Goal: Transaction & Acquisition: Purchase product/service

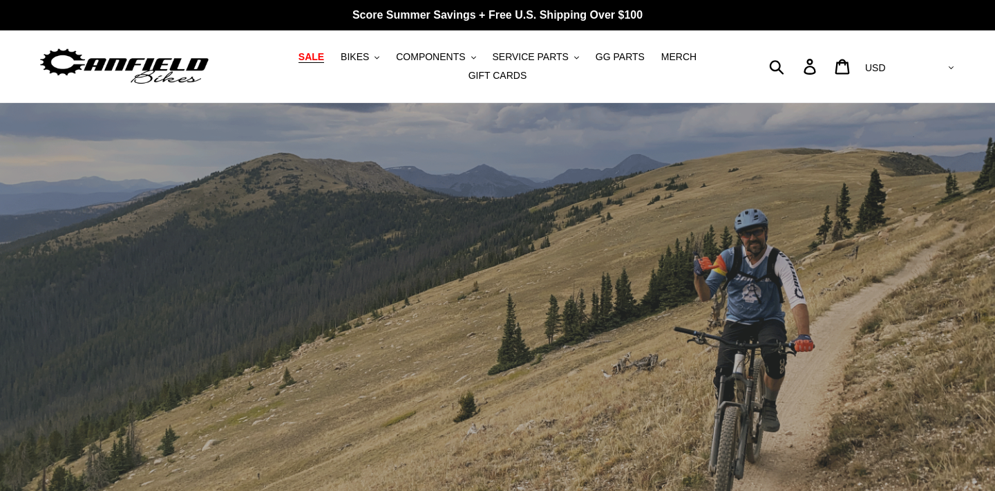
click at [319, 59] on span "SALE" at bounding box center [311, 57] width 26 height 12
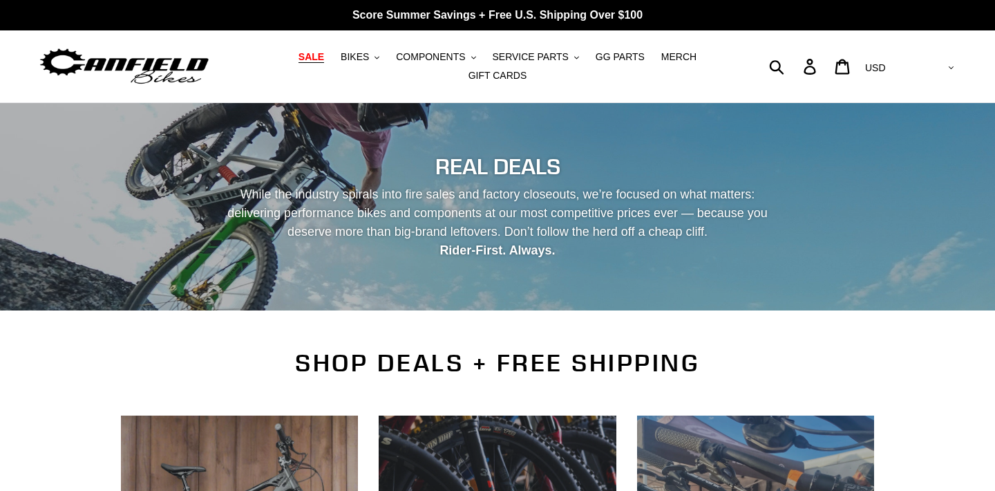
scroll to position [345, 0]
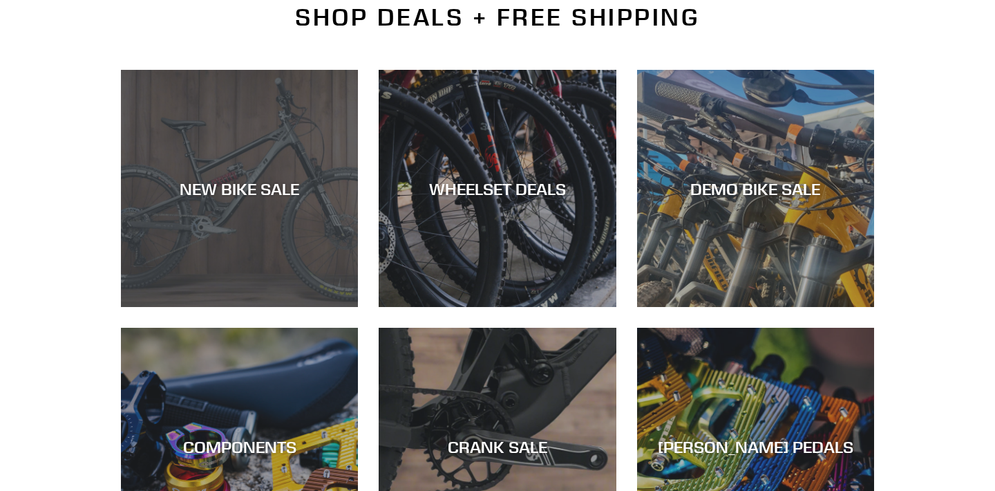
click at [245, 180] on div "NEW BIKE SALE" at bounding box center [239, 188] width 237 height 20
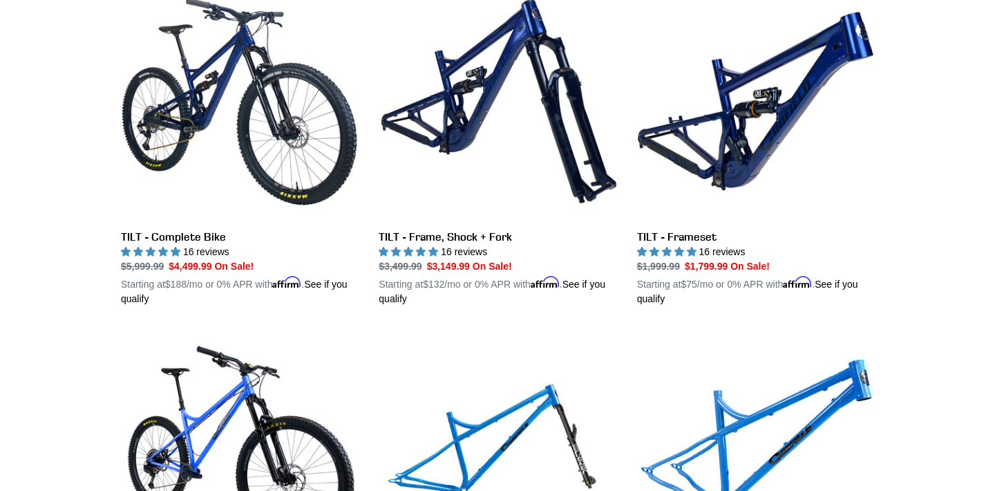
scroll to position [1819, 0]
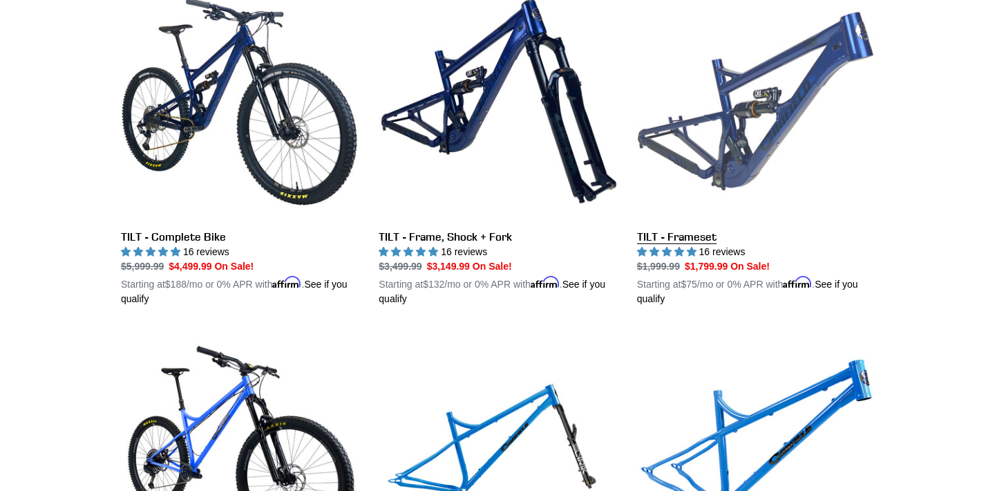
click at [658, 229] on link "TILT - Frameset" at bounding box center [755, 144] width 237 height 323
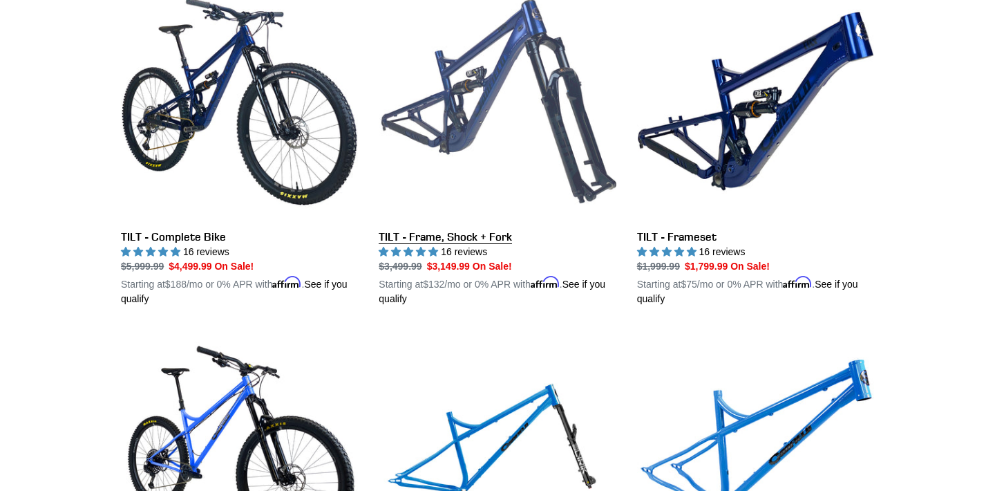
click at [453, 231] on link "TILT - Frame, Shock + Fork" at bounding box center [497, 144] width 237 height 323
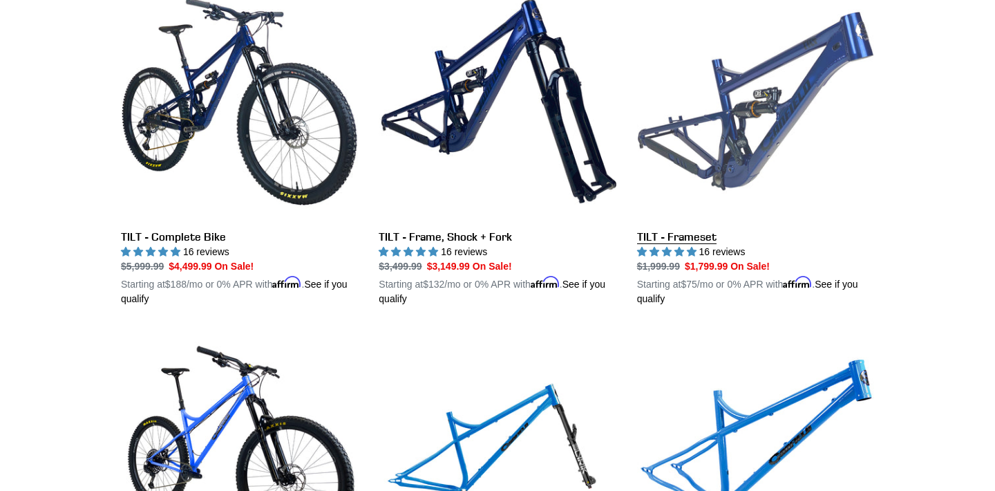
scroll to position [1834, 0]
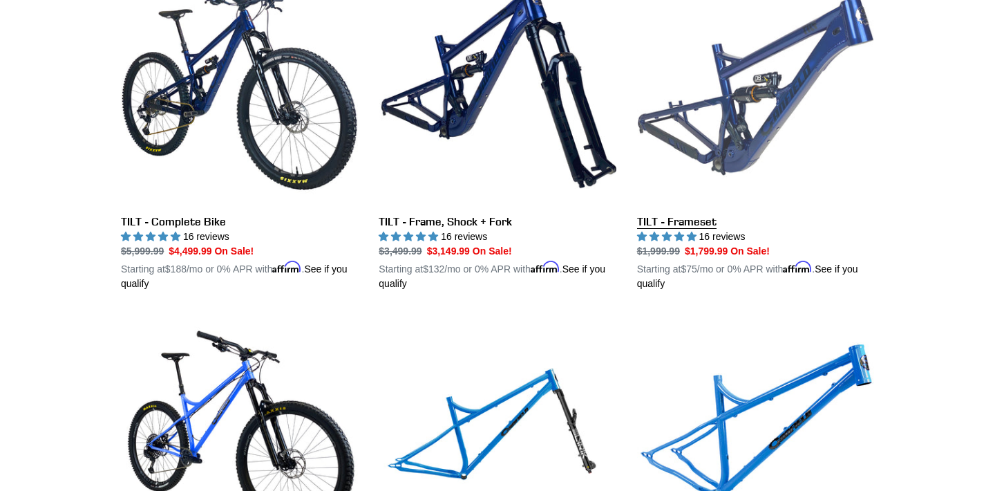
click at [684, 216] on link "TILT - Frameset" at bounding box center [755, 129] width 237 height 323
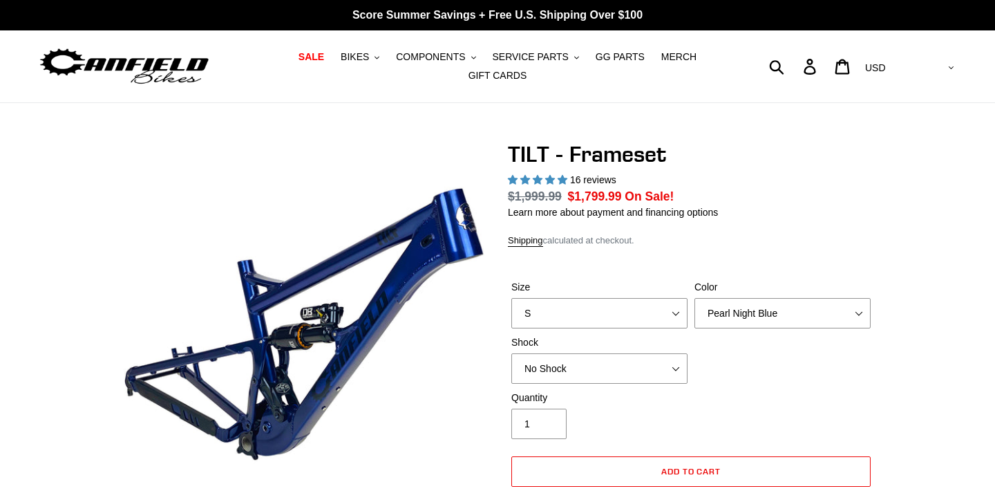
select select "highest-rating"
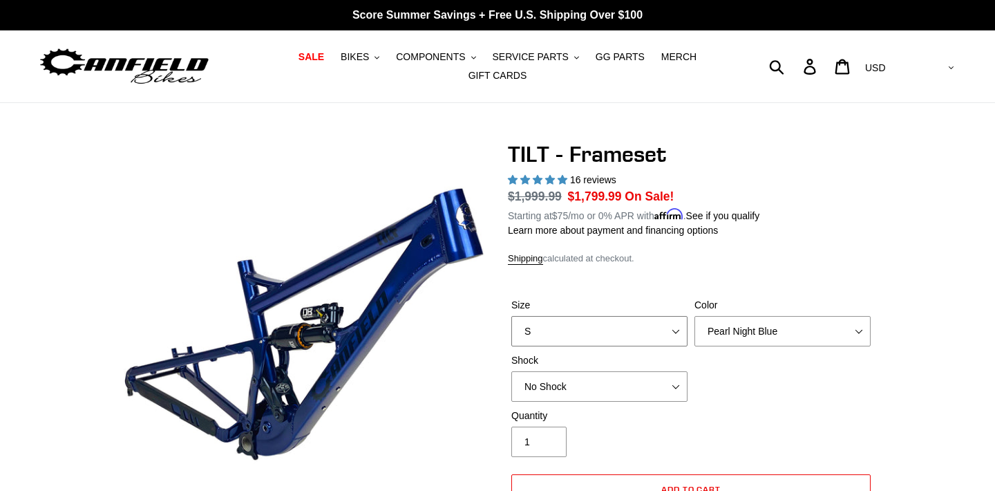
select select "XL"
select select "RockShox Deluxe Ultimate"
click at [795, 418] on div "Quantity 1" at bounding box center [691, 435] width 366 height 55
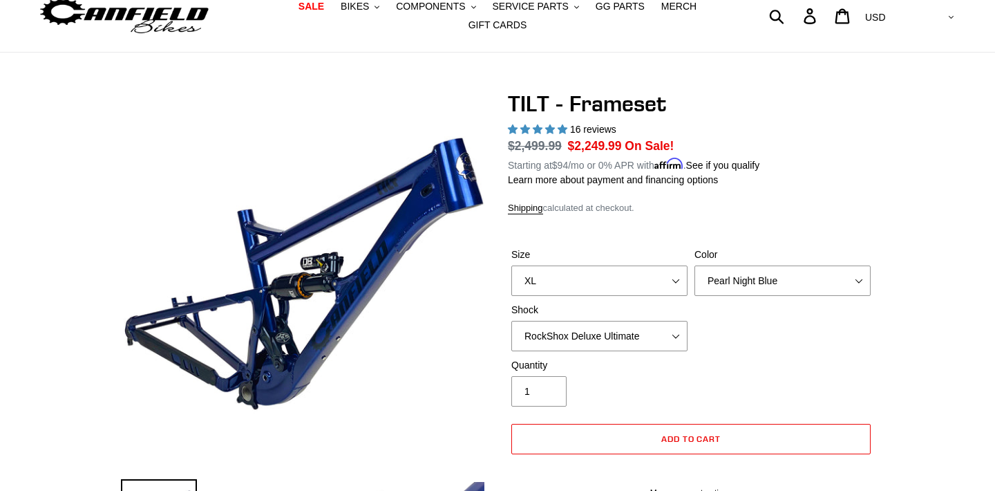
scroll to position [51, 0]
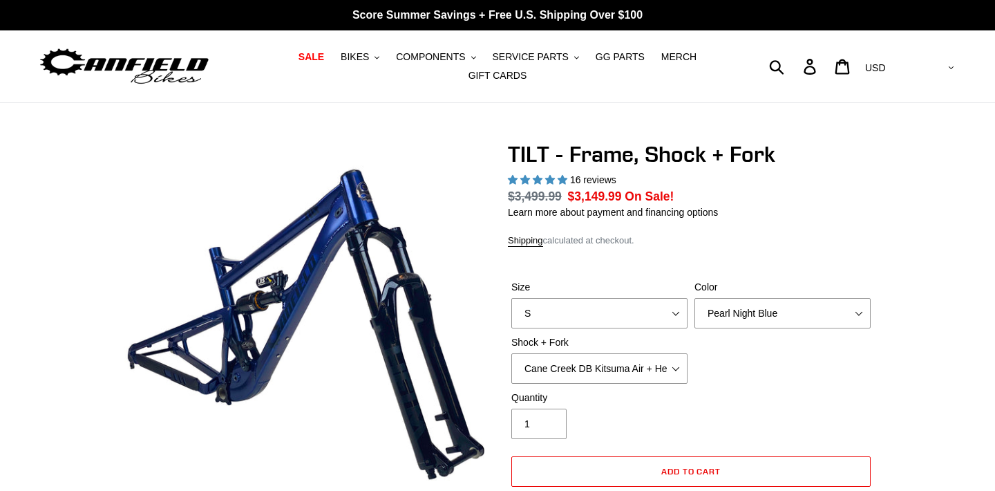
select select "highest-rating"
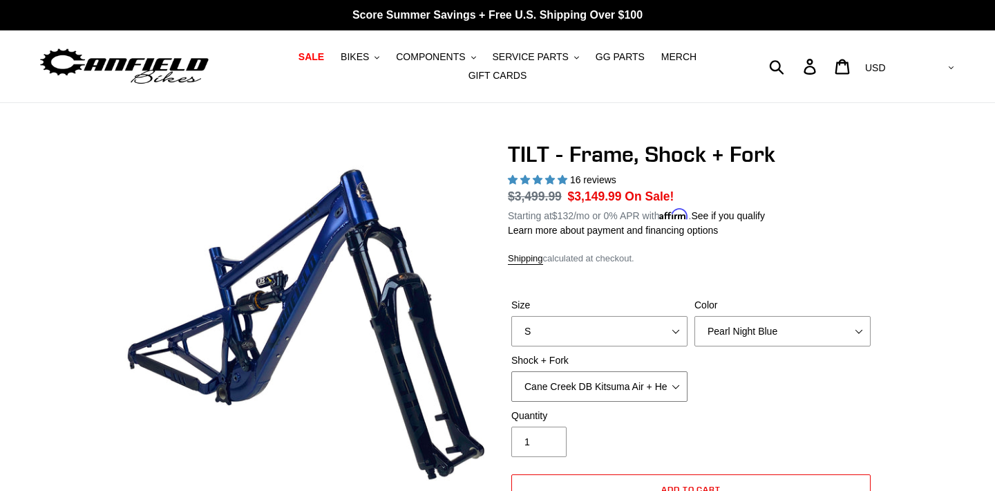
select select "Cane Creek DB Kitsuma Air + Fox 36 SL Factory Grip X 140mm"
select select "XL"
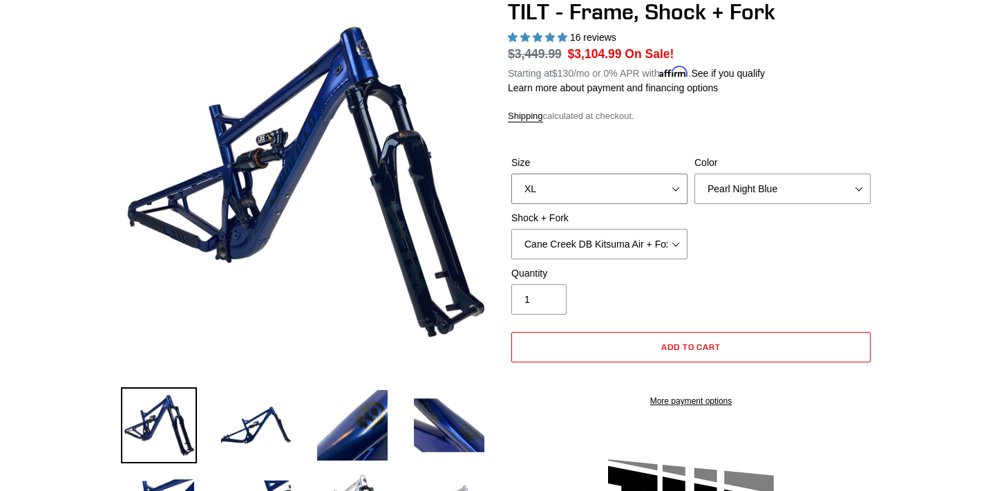
scroll to position [145, 0]
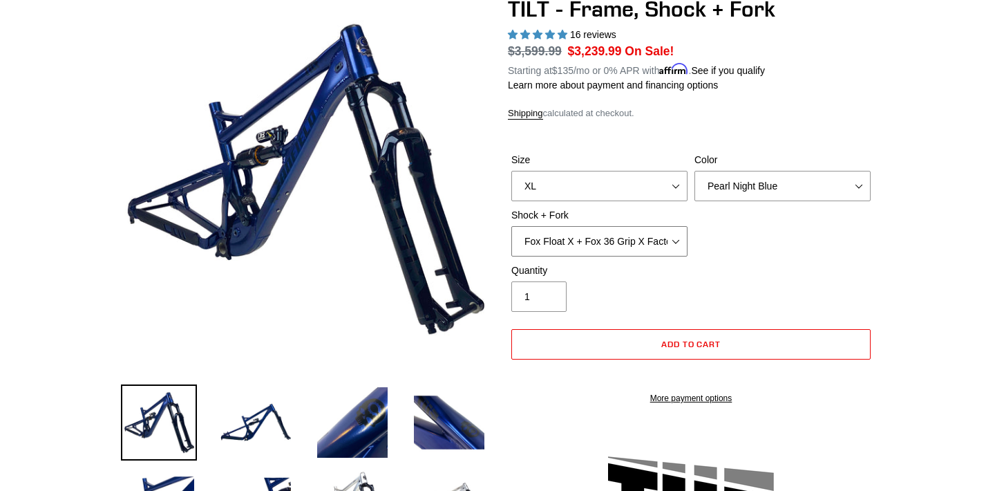
select select "Cane Creek DB Kitsuma Air + Fox 36 SL Factory Grip X 140mm"
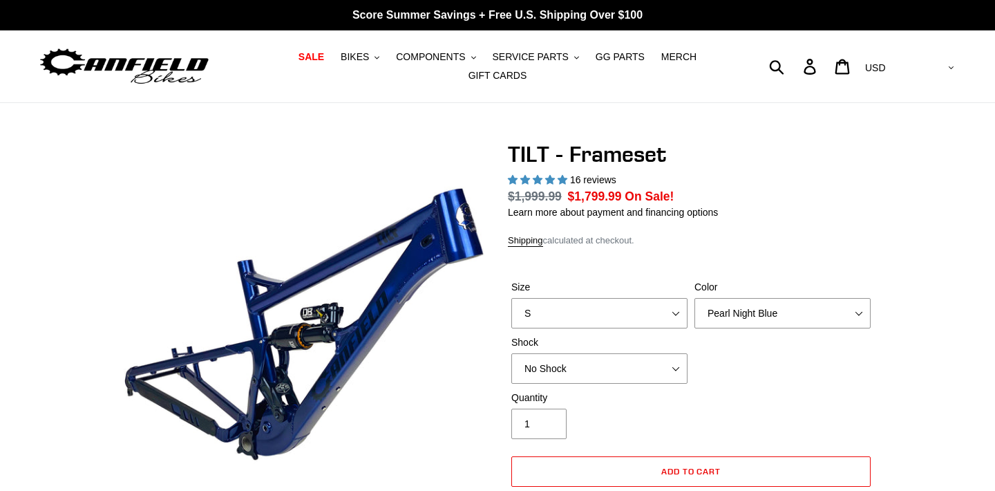
select select "highest-rating"
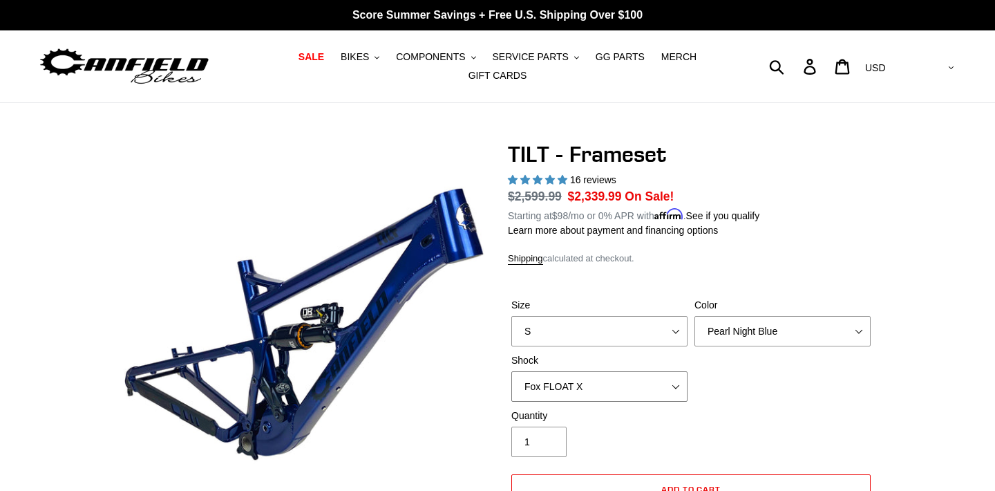
select select "RockShox Deluxe Ultimate"
click at [739, 381] on div "Size S M L XL Color Pearl Night Blue Stealth Silver Shock No Shock Cane Creek D…" at bounding box center [691, 353] width 366 height 111
